Goal: Subscribe to service/newsletter

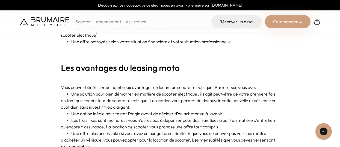
scroll to position [655, 0]
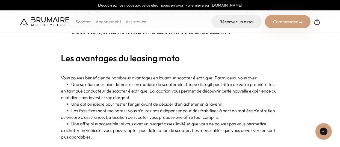
drag, startPoint x: 0, startPoint y: 0, endPoint x: 176, endPoint y: 96, distance: 200.9
click at [176, 96] on p "▪️ Une solution pour bien démarrer en matière de scooter électrique : il s’agit…" at bounding box center [170, 91] width 218 height 20
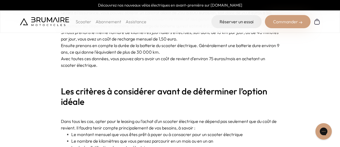
scroll to position [1556, 0]
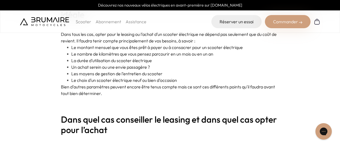
click at [104, 21] on link "Abonnement" at bounding box center [109, 21] width 26 height 5
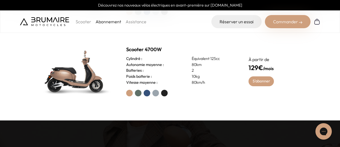
scroll to position [246, 0]
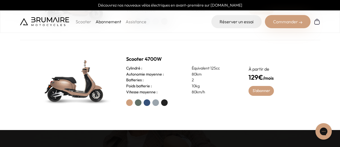
click at [160, 103] on div at bounding box center [180, 102] width 109 height 7
click at [163, 103] on label at bounding box center [164, 102] width 7 height 7
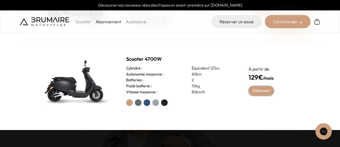
click at [264, 88] on link "S'abonner" at bounding box center [260, 91] width 25 height 10
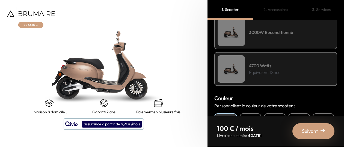
scroll to position [136, 0]
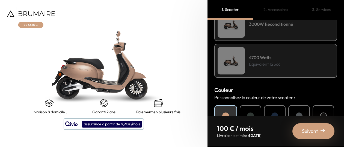
click at [248, 67] on div "4700 Watts Équivalent 125cc" at bounding box center [275, 61] width 123 height 34
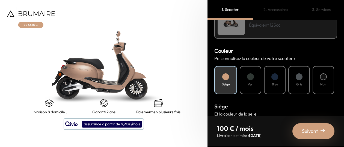
scroll to position [164, 0]
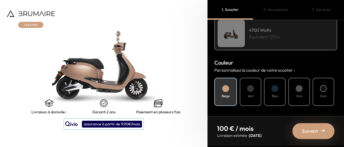
click at [326, 90] on div "Noir" at bounding box center [324, 92] width 22 height 28
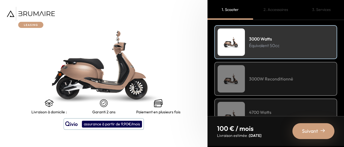
scroll to position [109, 0]
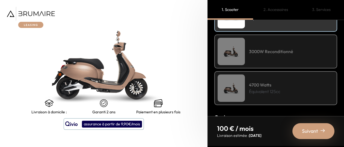
click at [277, 88] on p "Équivalent 125cc" at bounding box center [264, 91] width 31 height 7
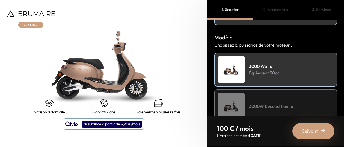
scroll to position [0, 0]
